Goal: Information Seeking & Learning: Check status

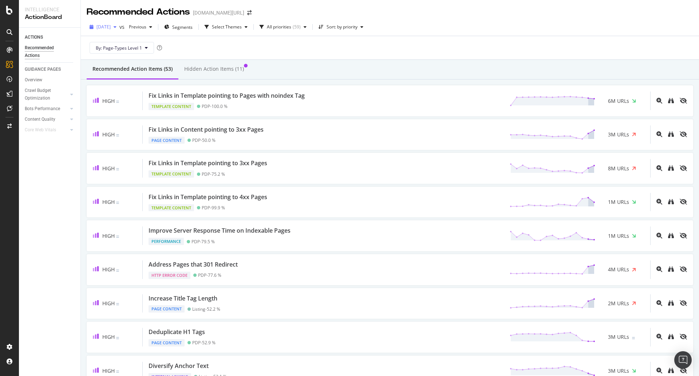
click at [119, 28] on div "button" at bounding box center [115, 27] width 9 height 4
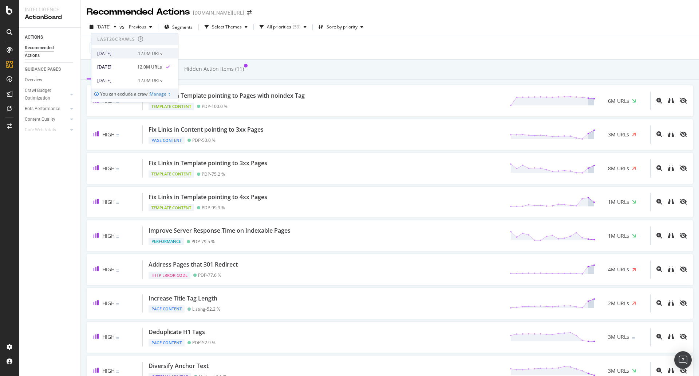
click at [154, 52] on div "12.0M URLs" at bounding box center [150, 53] width 24 height 7
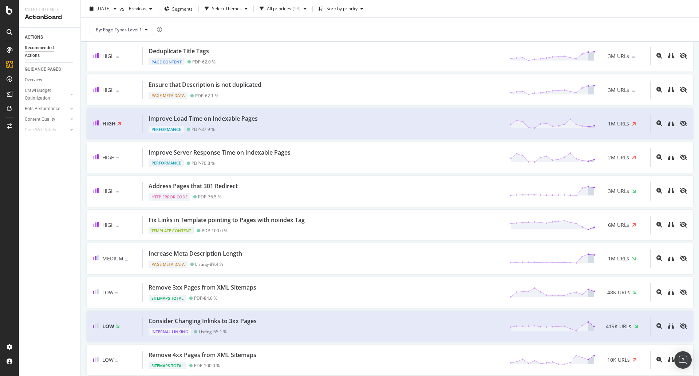
scroll to position [182, 0]
